Goal: Task Accomplishment & Management: Manage account settings

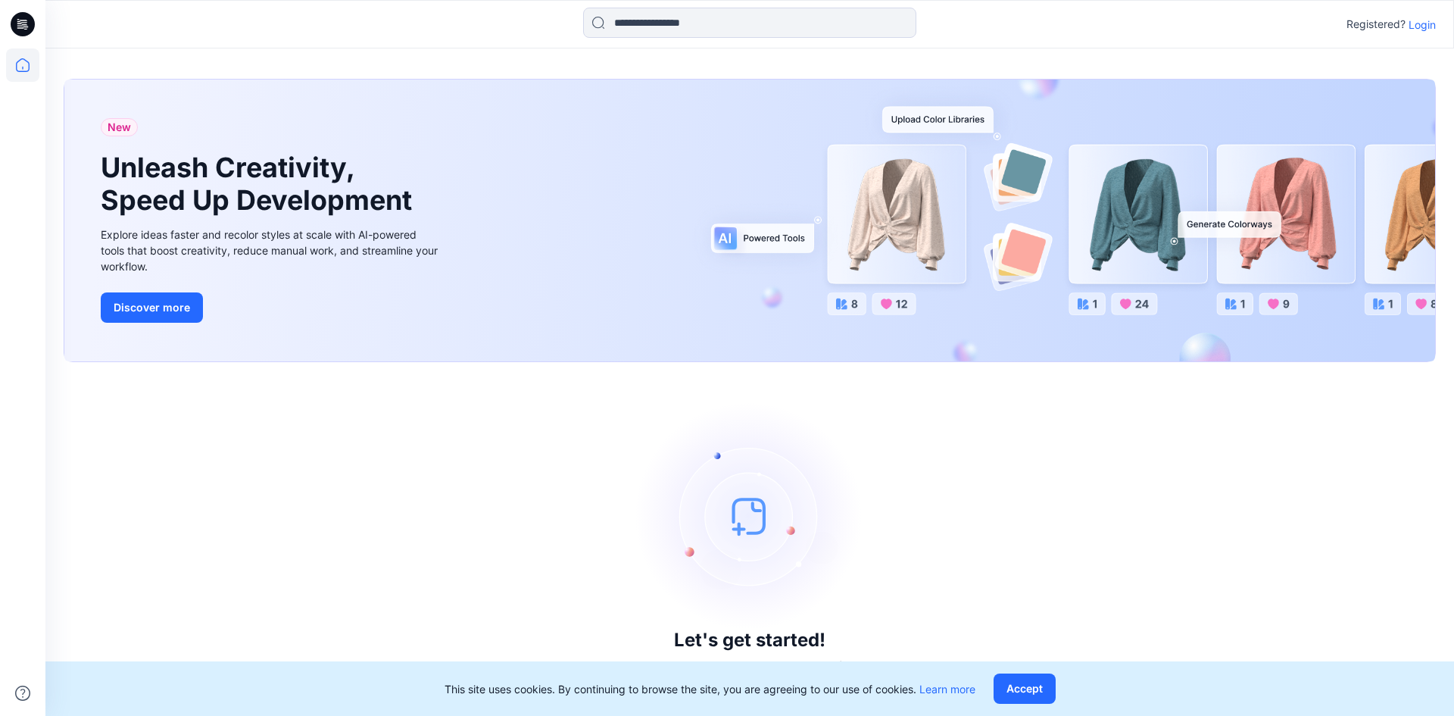
click at [1423, 26] on p "Login" at bounding box center [1421, 25] width 27 height 16
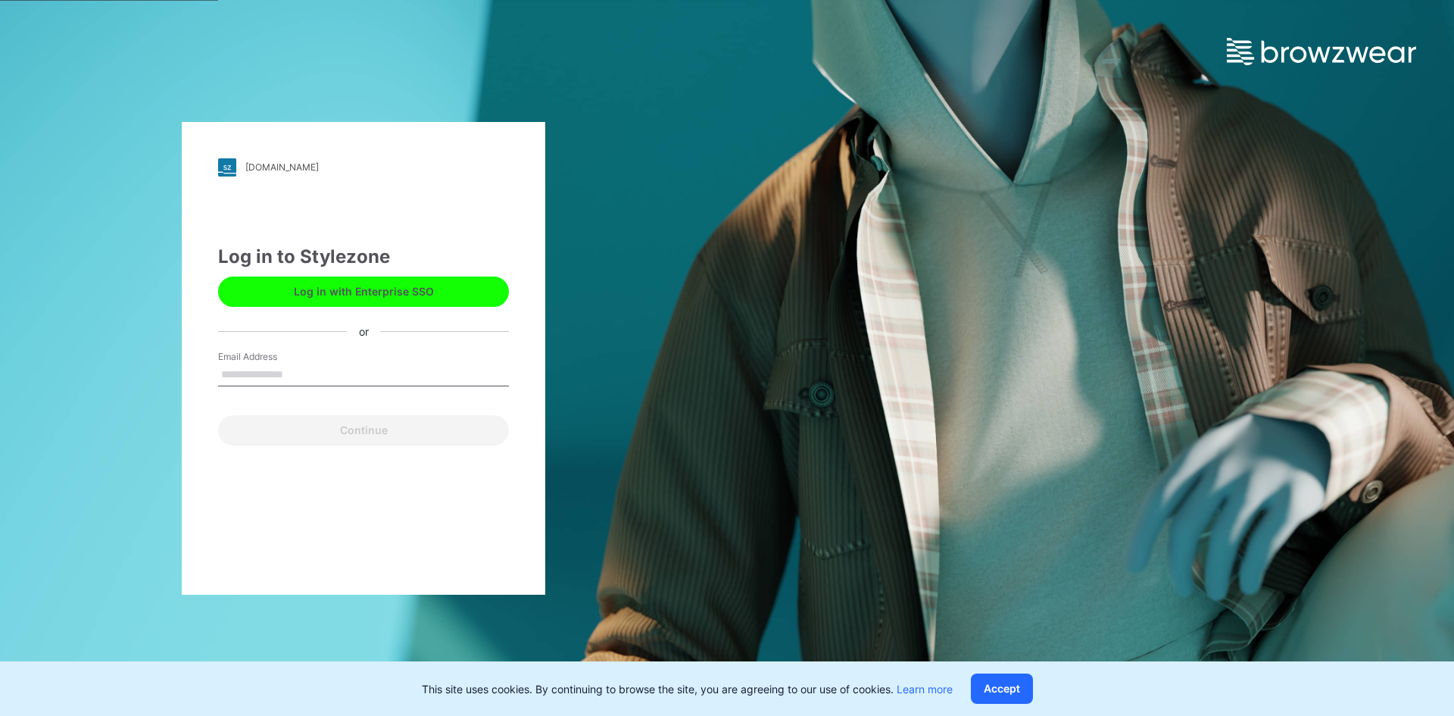
click at [267, 366] on input "Email Address" at bounding box center [363, 374] width 291 height 23
type input "**********"
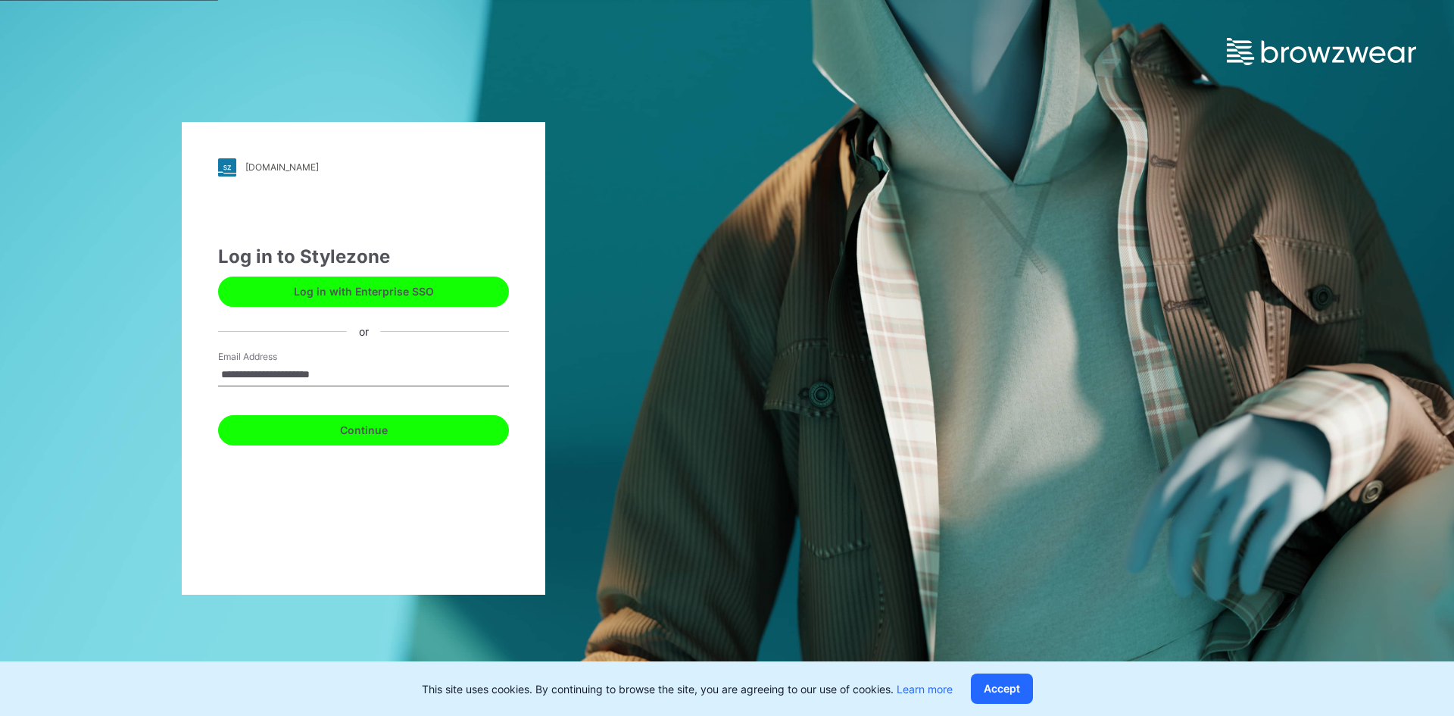
click at [332, 430] on button "Continue" at bounding box center [363, 430] width 291 height 30
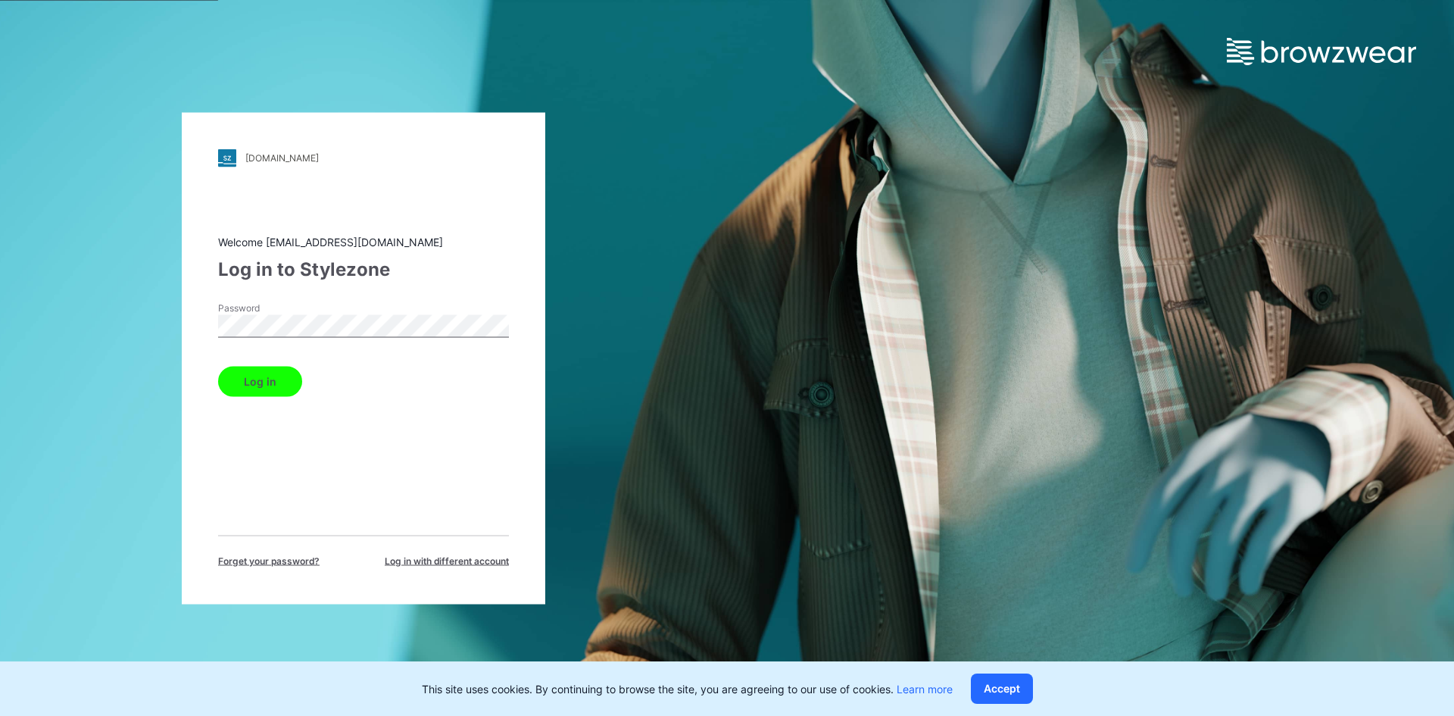
click at [218, 366] on button "Log in" at bounding box center [260, 381] width 84 height 30
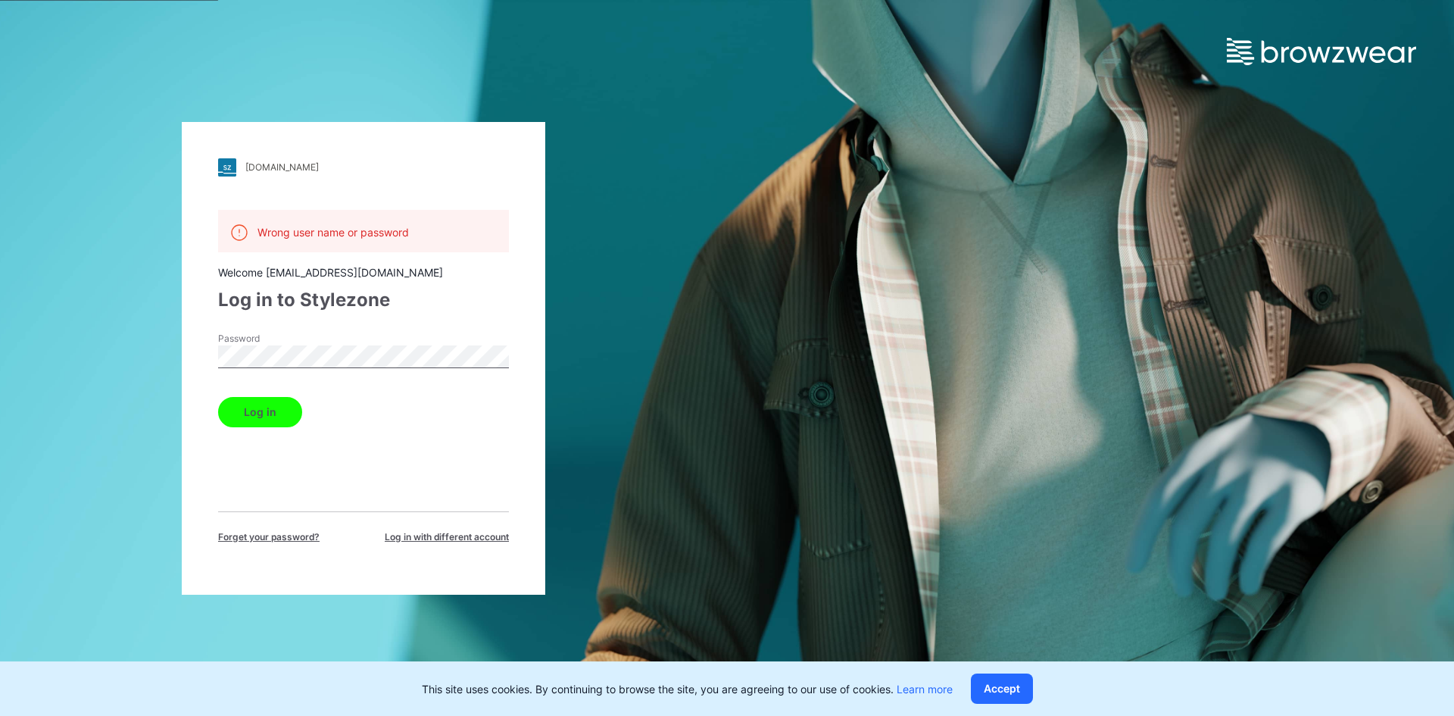
click at [218, 397] on button "Log in" at bounding box center [260, 412] width 84 height 30
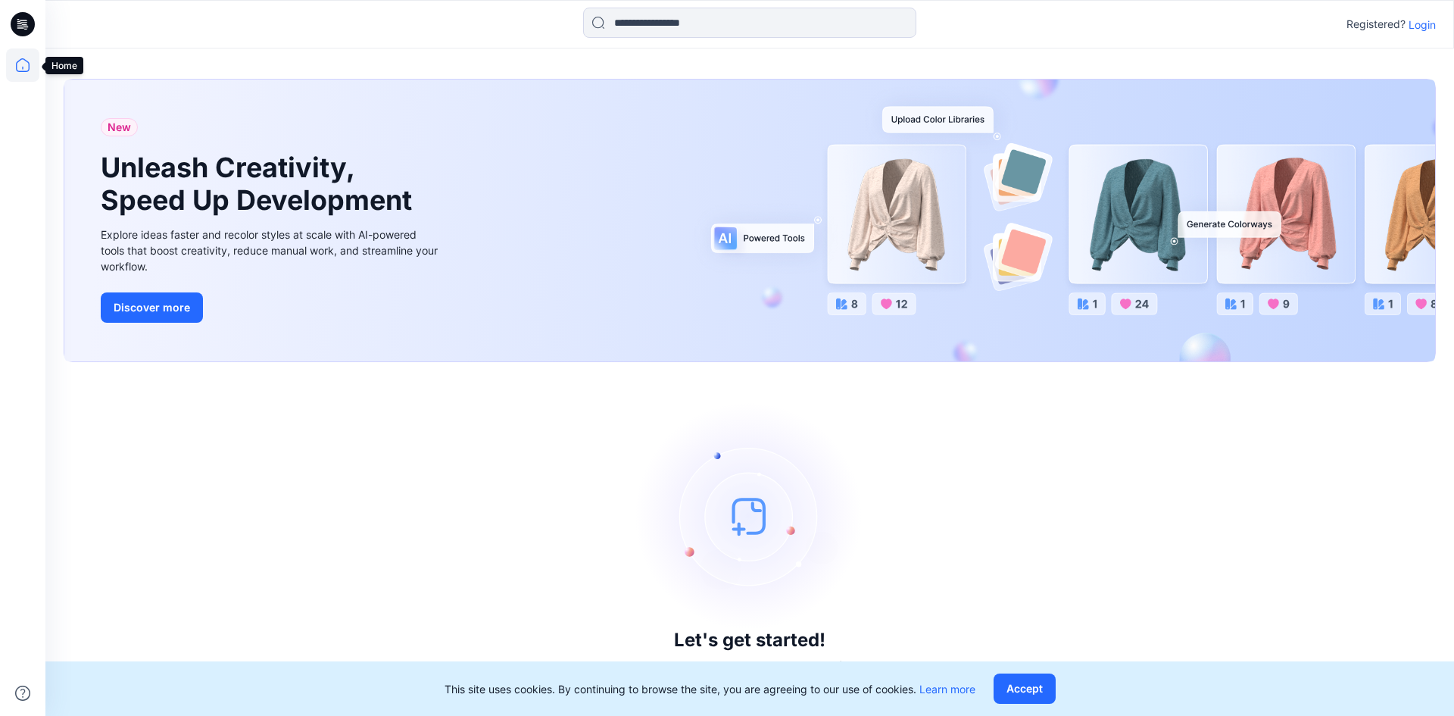
click at [23, 61] on icon at bounding box center [22, 64] width 33 height 33
click at [27, 67] on icon at bounding box center [22, 64] width 33 height 33
click at [27, 22] on icon at bounding box center [23, 24] width 24 height 24
click at [1416, 23] on p "Login" at bounding box center [1421, 25] width 27 height 16
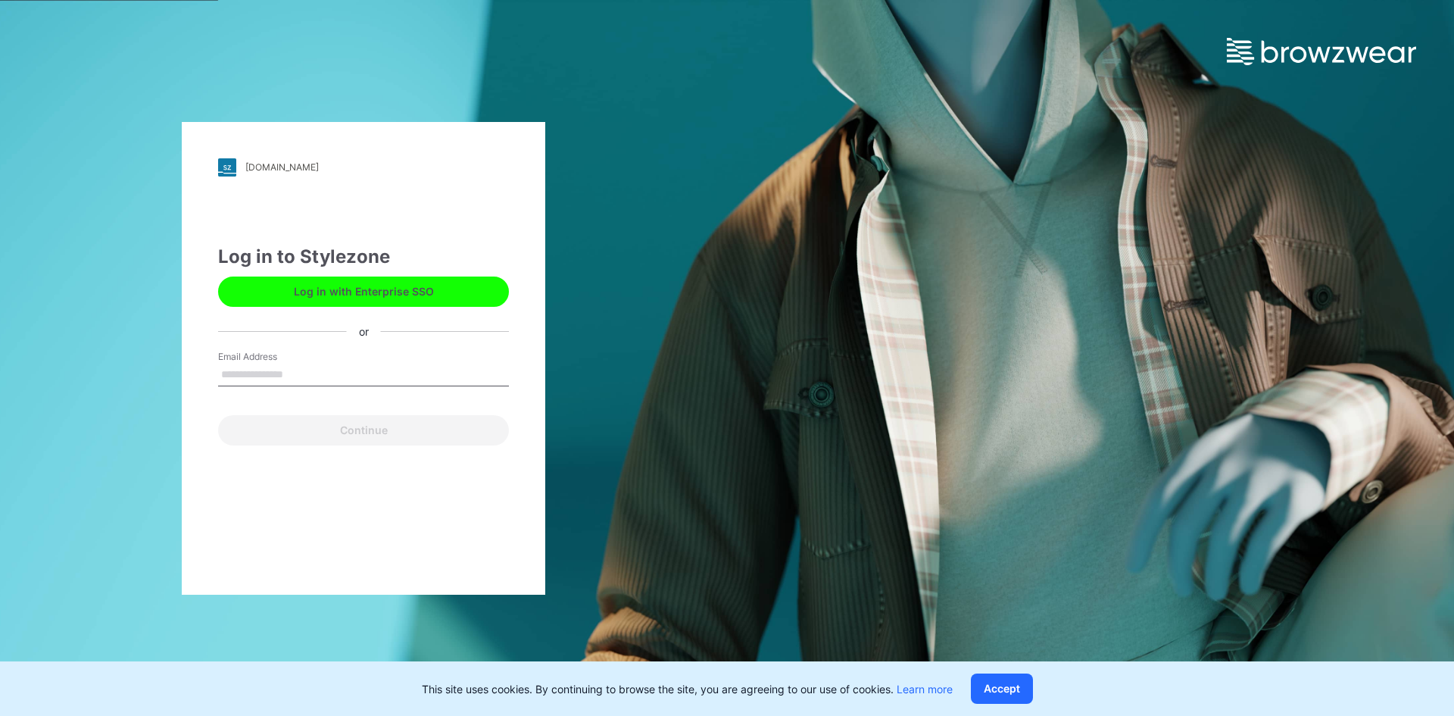
type input "**********"
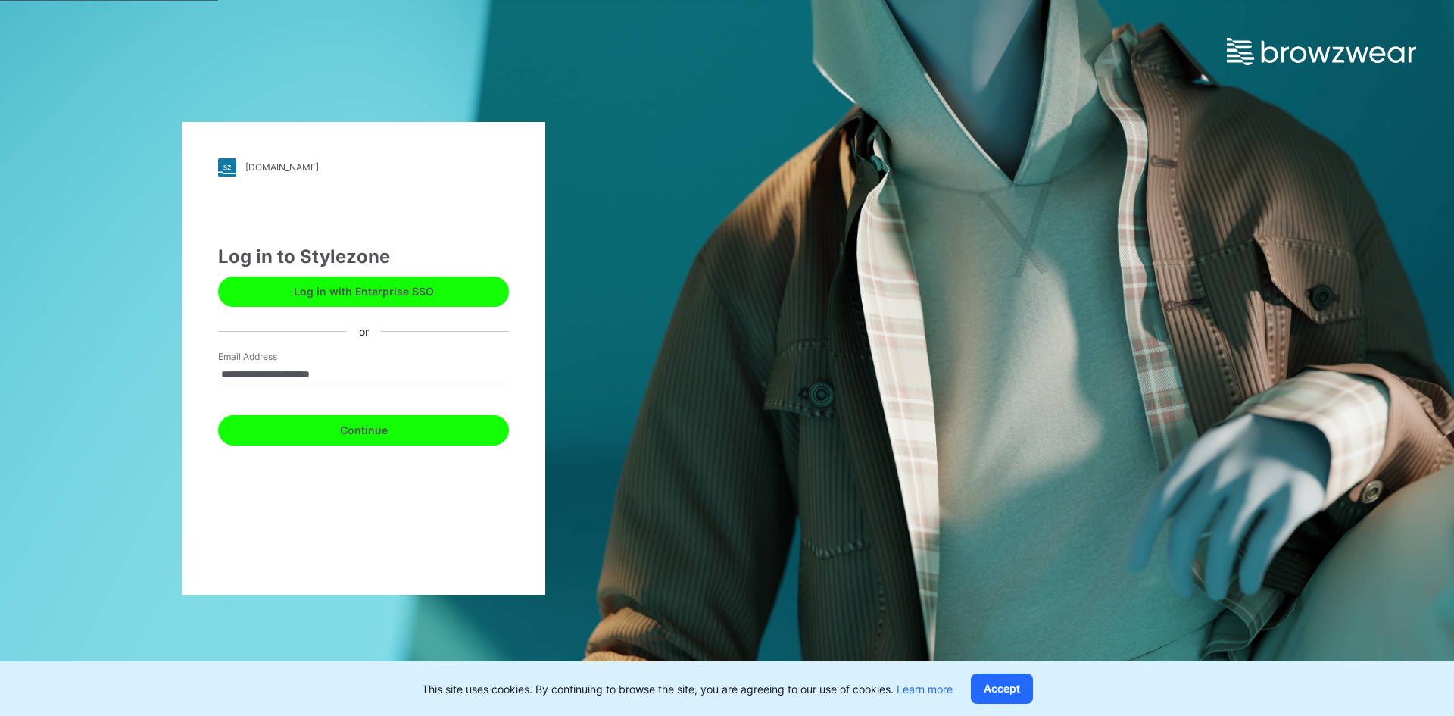
click at [417, 426] on button "Continue" at bounding box center [363, 430] width 291 height 30
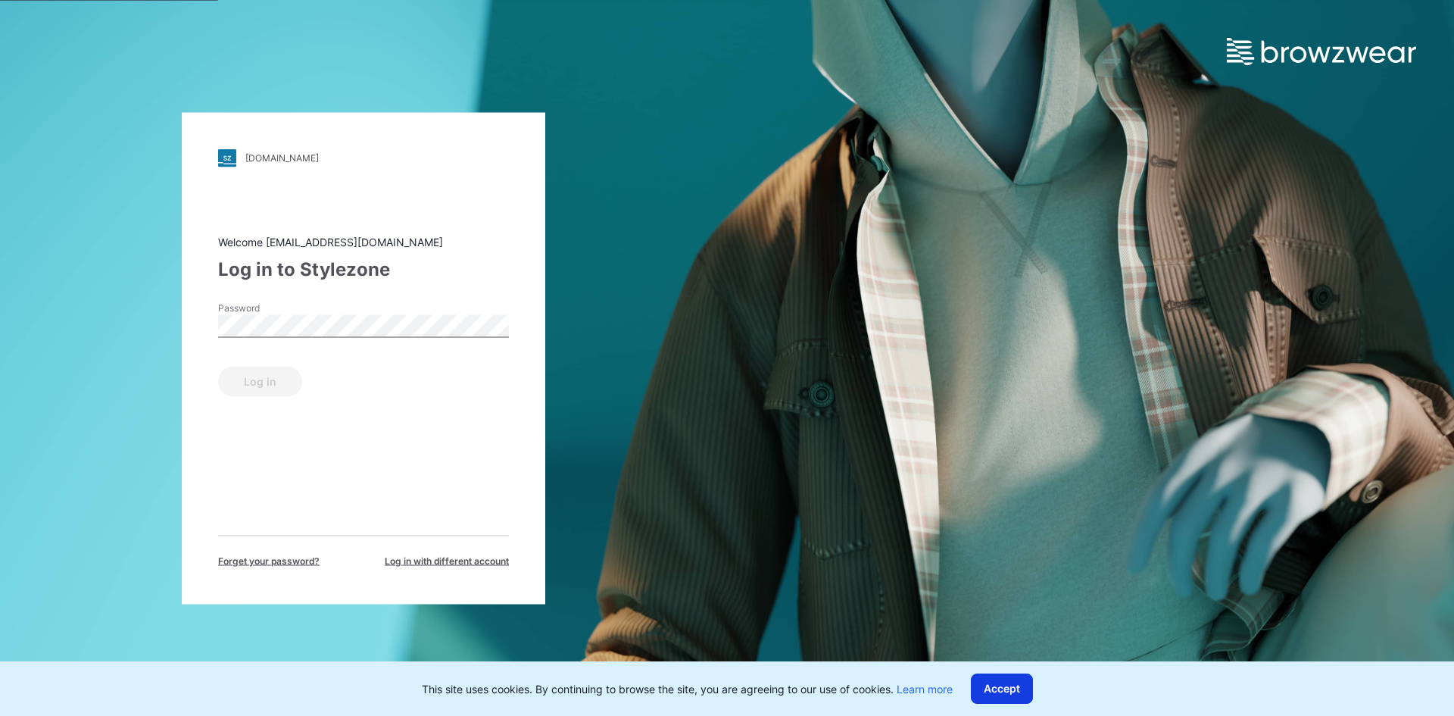
click at [1021, 694] on button "Accept" at bounding box center [1002, 688] width 62 height 30
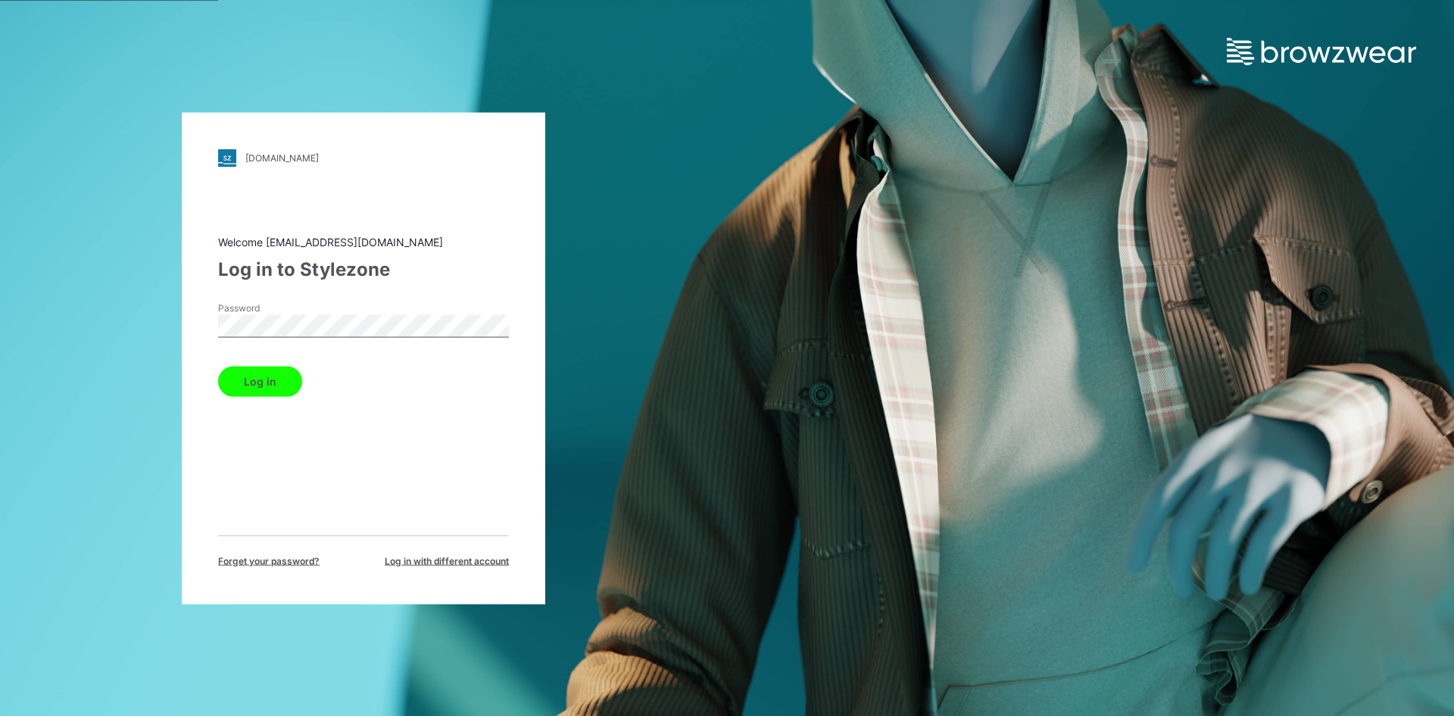
click at [287, 382] on button "Log in" at bounding box center [260, 381] width 84 height 30
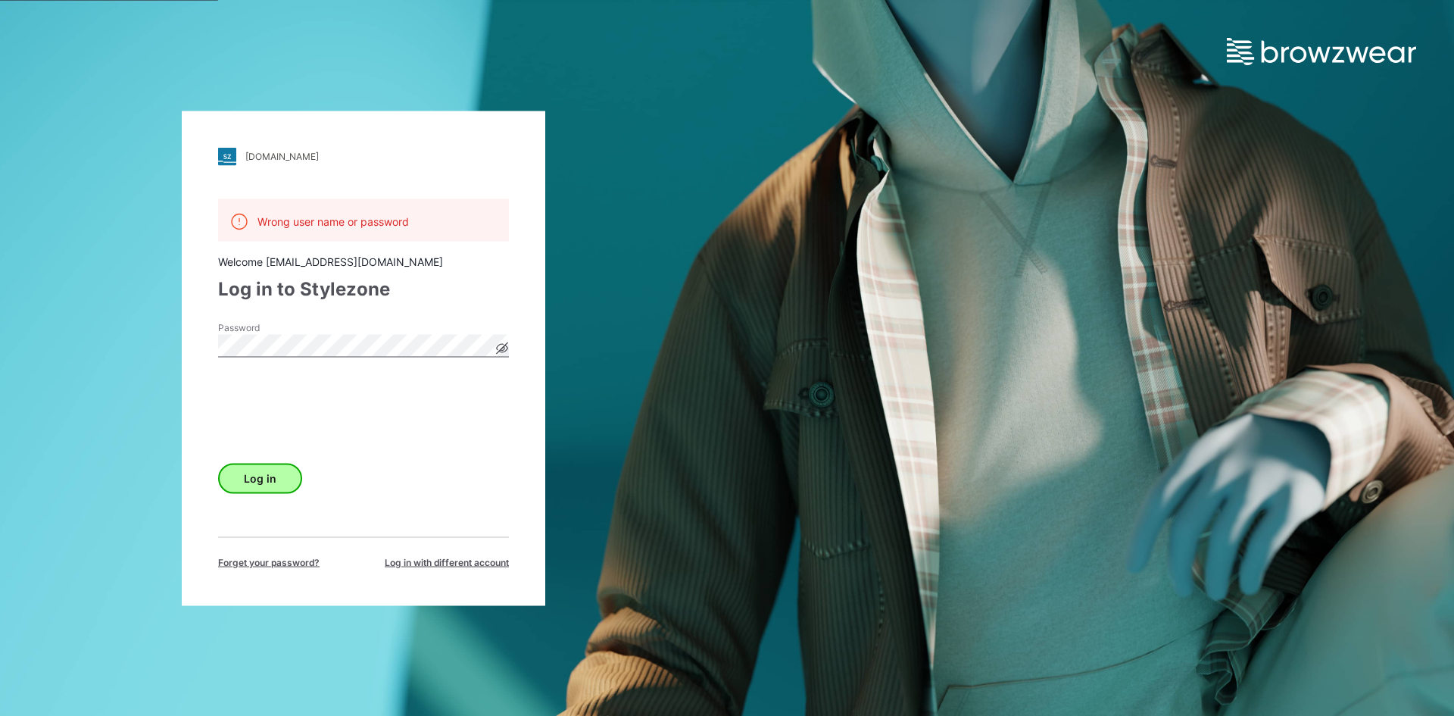
drag, startPoint x: 263, startPoint y: 461, endPoint x: 263, endPoint y: 470, distance: 9.1
click at [263, 465] on div "Log in" at bounding box center [363, 475] width 291 height 36
click at [263, 472] on button "Log in" at bounding box center [260, 478] width 84 height 30
click at [504, 346] on icon at bounding box center [502, 348] width 4 height 4
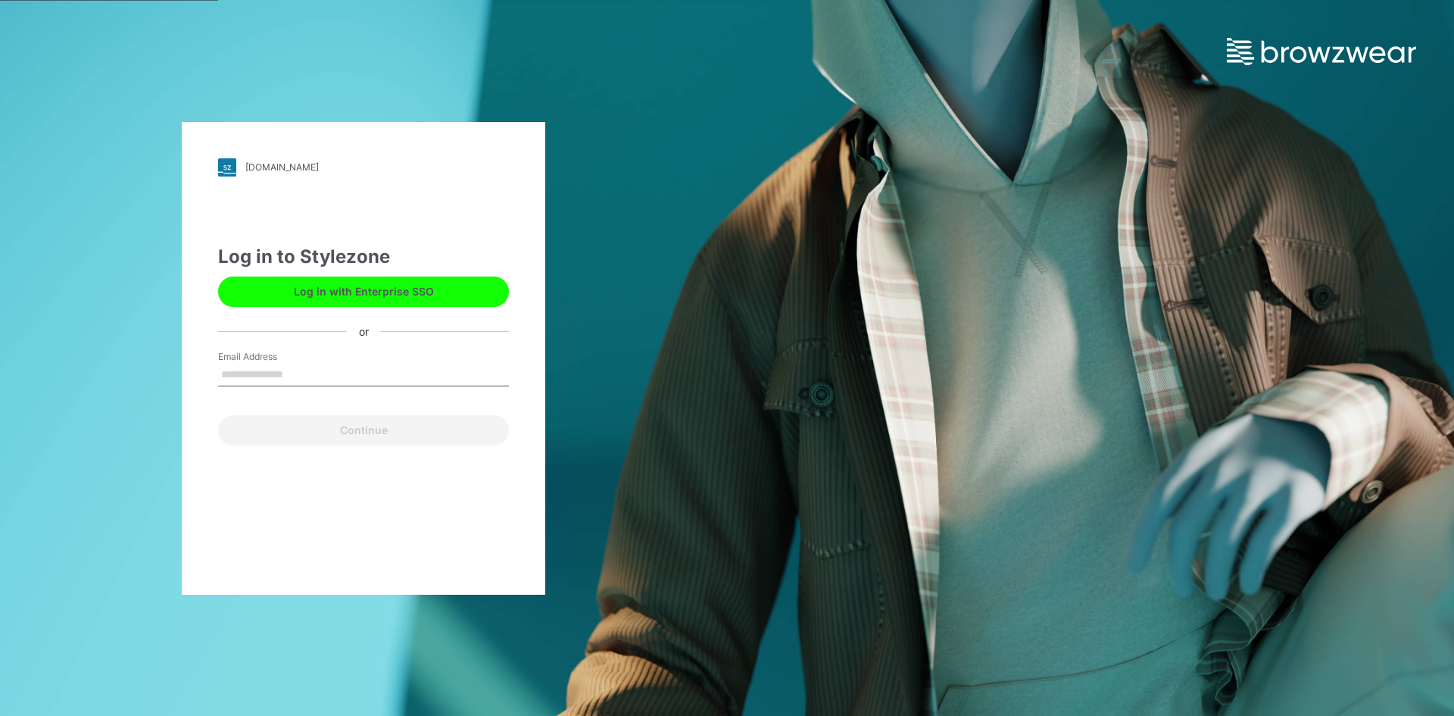
click at [265, 383] on input "Email Address" at bounding box center [363, 374] width 291 height 23
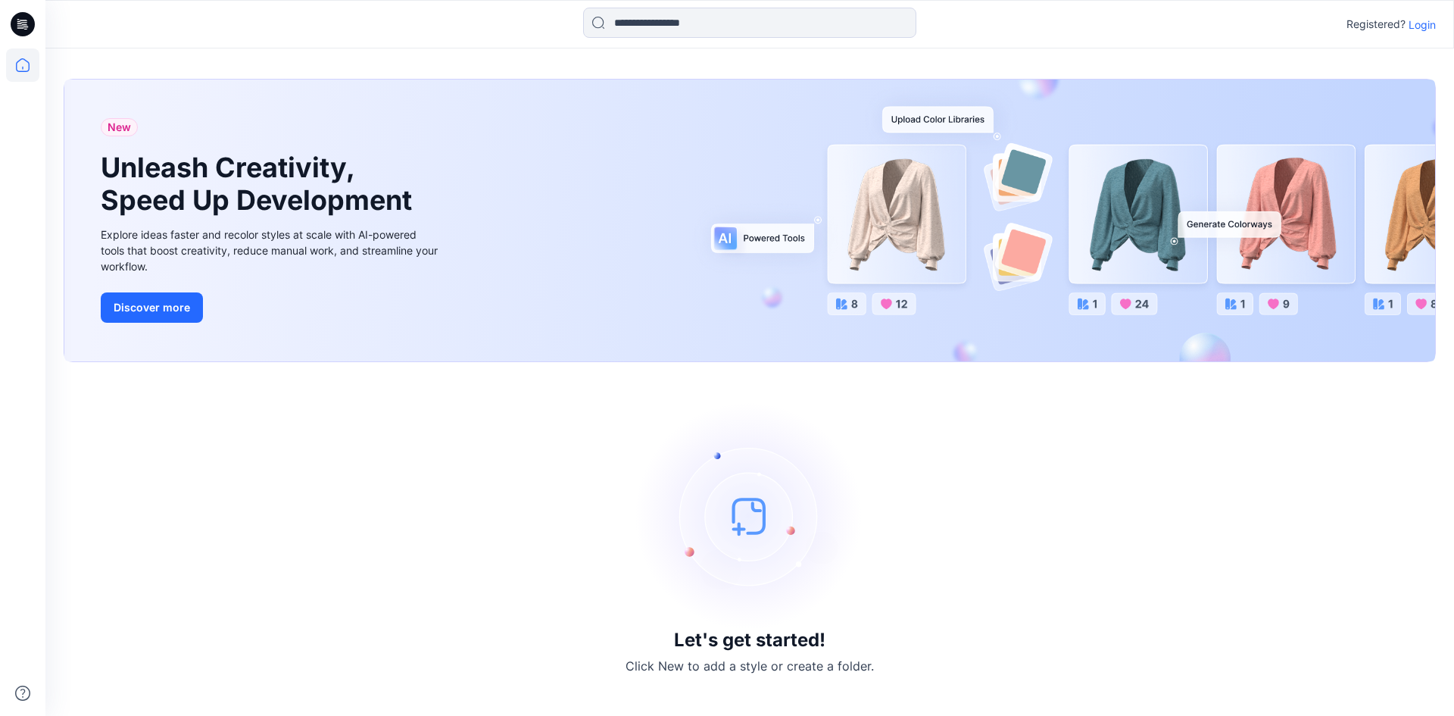
click at [1426, 30] on p "Login" at bounding box center [1421, 25] width 27 height 16
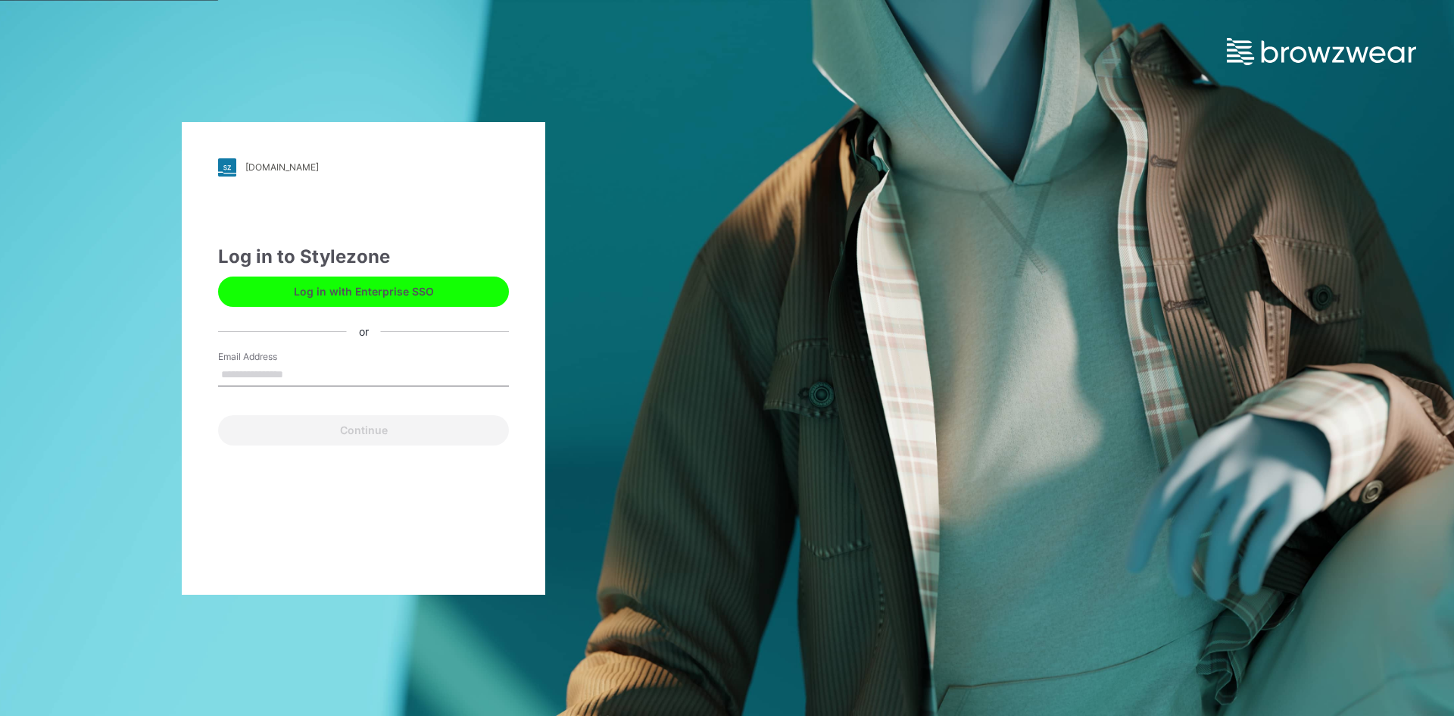
click at [367, 373] on input "Email Address" at bounding box center [363, 374] width 291 height 23
type input "**"
